Goal: Task Accomplishment & Management: Complete application form

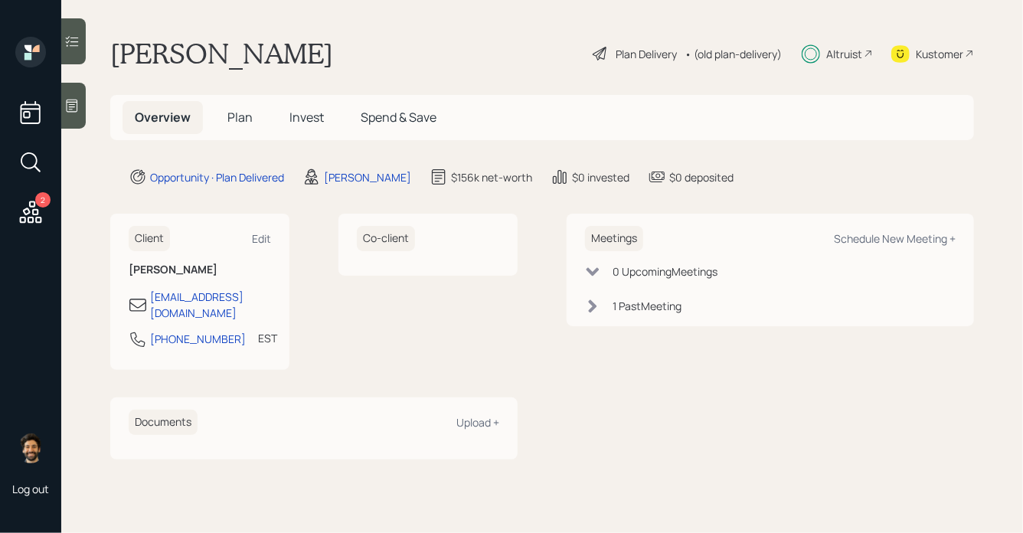
click at [289, 115] on span "Invest" at bounding box center [306, 117] width 34 height 17
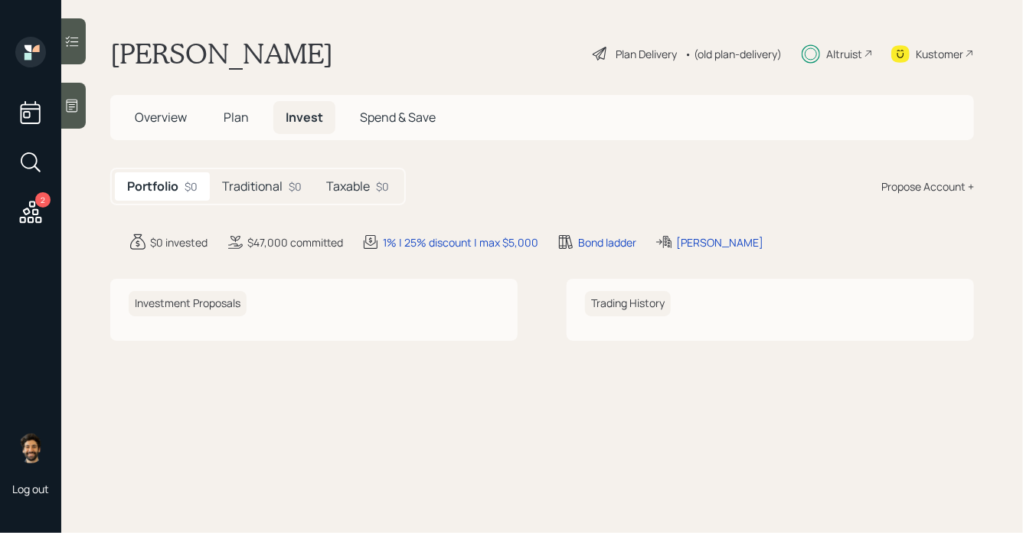
click at [294, 179] on div "$0" at bounding box center [295, 186] width 13 height 16
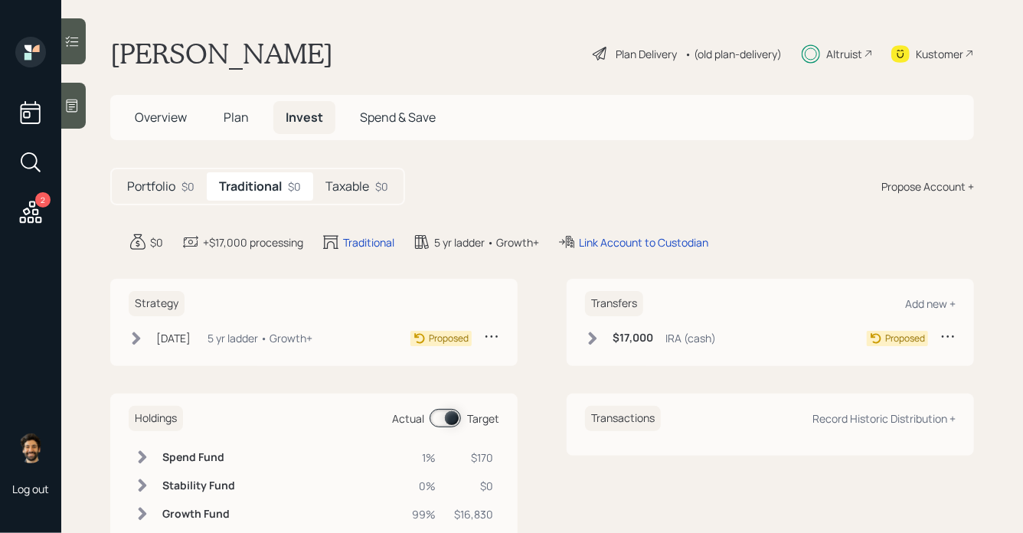
click at [369, 184] on h5 "Taxable" at bounding box center [347, 186] width 44 height 15
click at [241, 116] on span "Plan" at bounding box center [235, 117] width 25 height 17
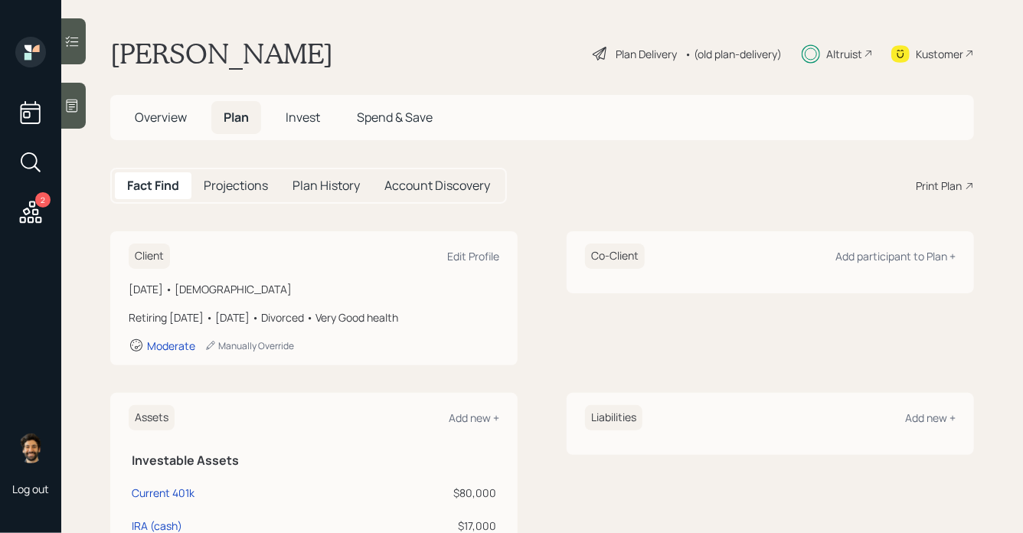
click at [310, 126] on h5 "Invest" at bounding box center [302, 117] width 59 height 33
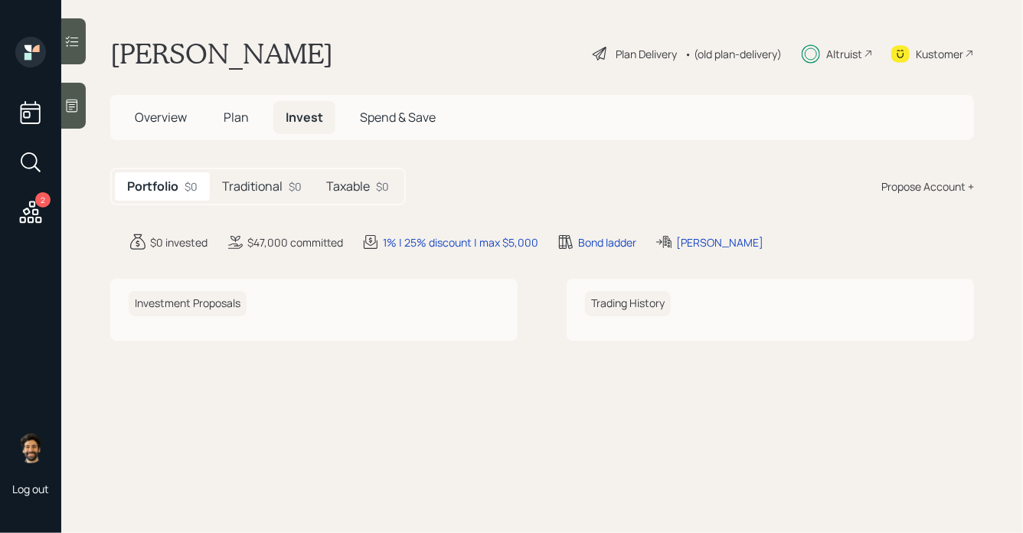
click at [351, 183] on h5 "Taxable" at bounding box center [348, 186] width 44 height 15
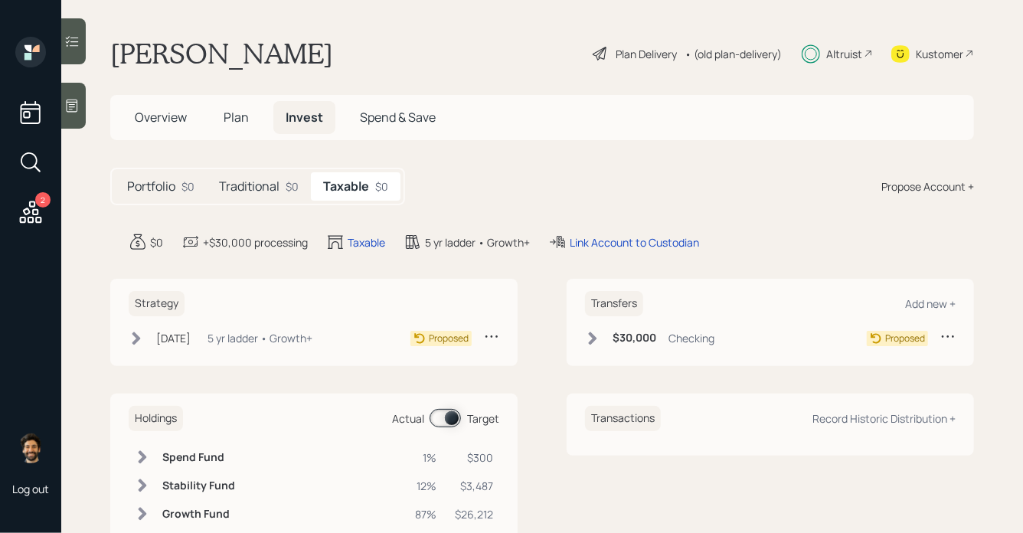
click at [236, 118] on span "Plan" at bounding box center [235, 117] width 25 height 17
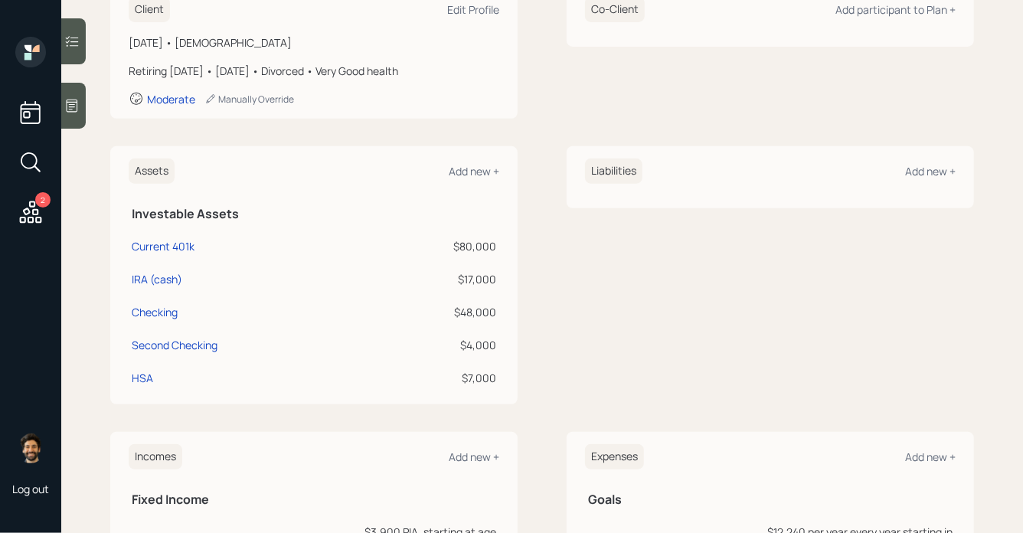
scroll to position [551, 0]
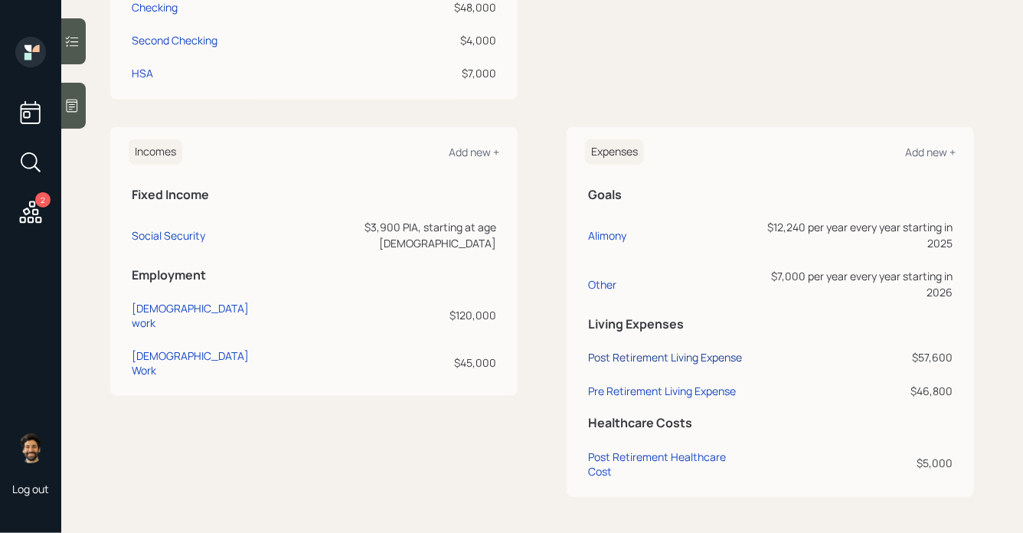
click at [663, 359] on div "Post Retirement Living Expense" at bounding box center [665, 357] width 154 height 15
click at [688, 394] on div "Pre Retirement Living Expense" at bounding box center [662, 390] width 148 height 15
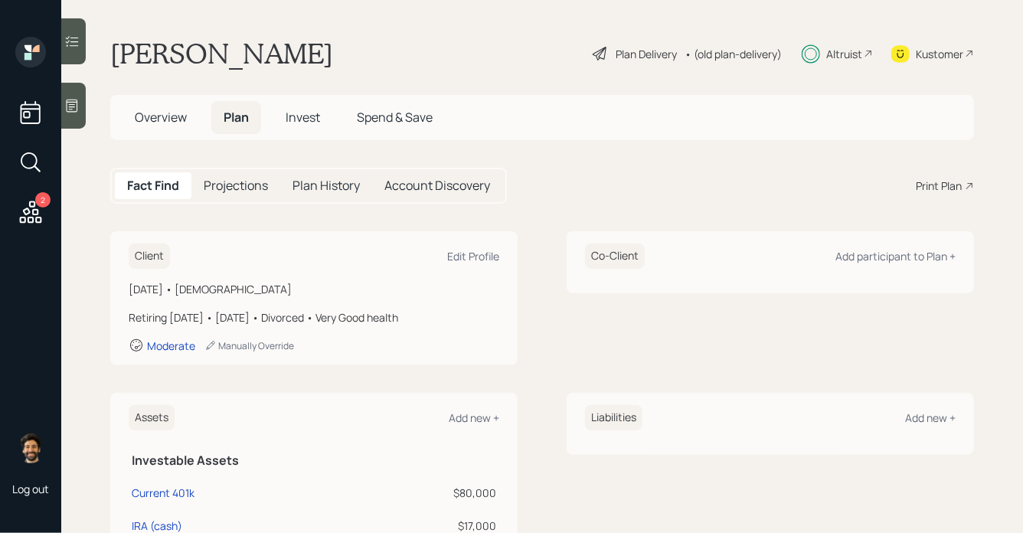
click at [305, 120] on span "Invest" at bounding box center [302, 117] width 34 height 17
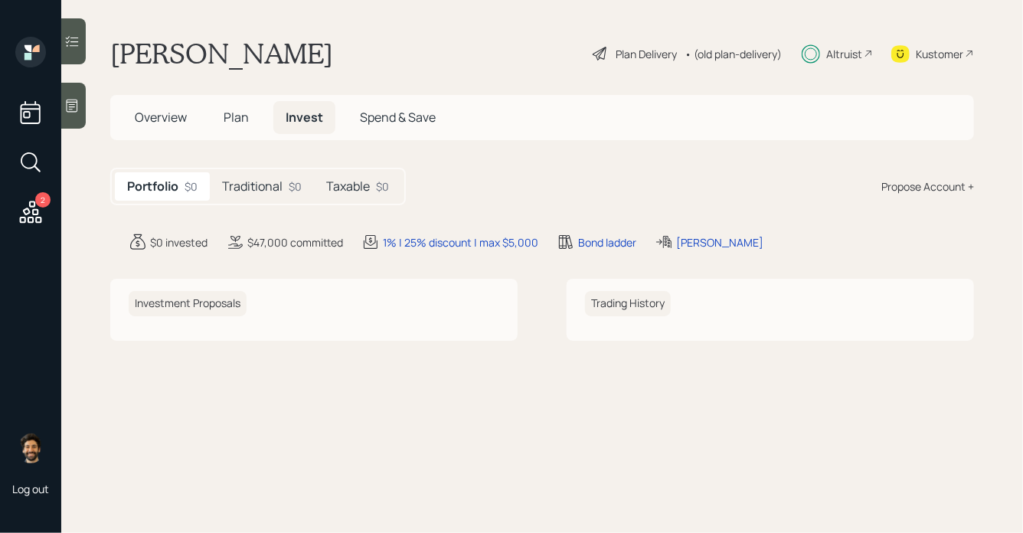
click at [354, 184] on h5 "Taxable" at bounding box center [348, 186] width 44 height 15
